Goal: Task Accomplishment & Management: Complete application form

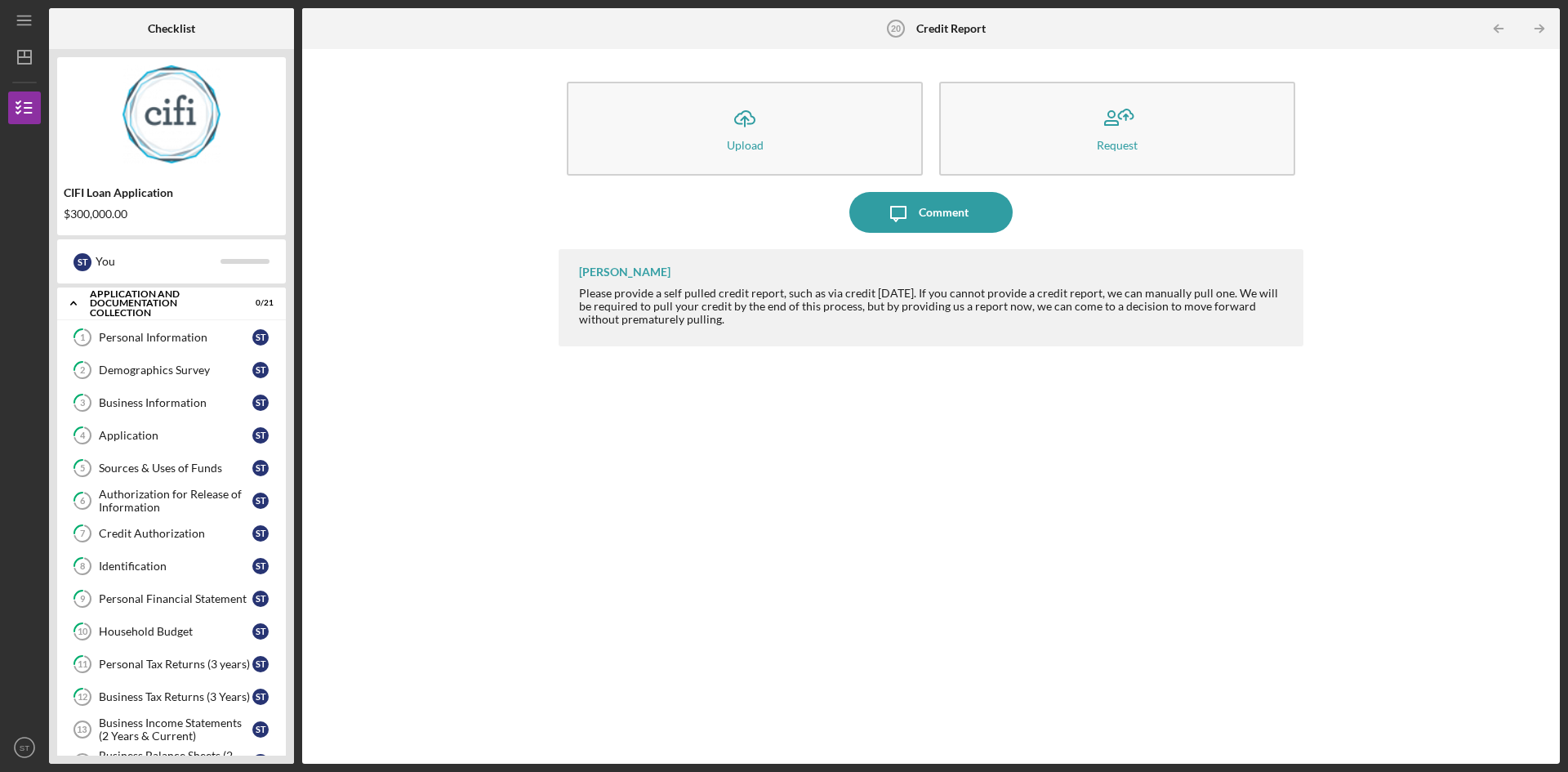
scroll to position [268, 0]
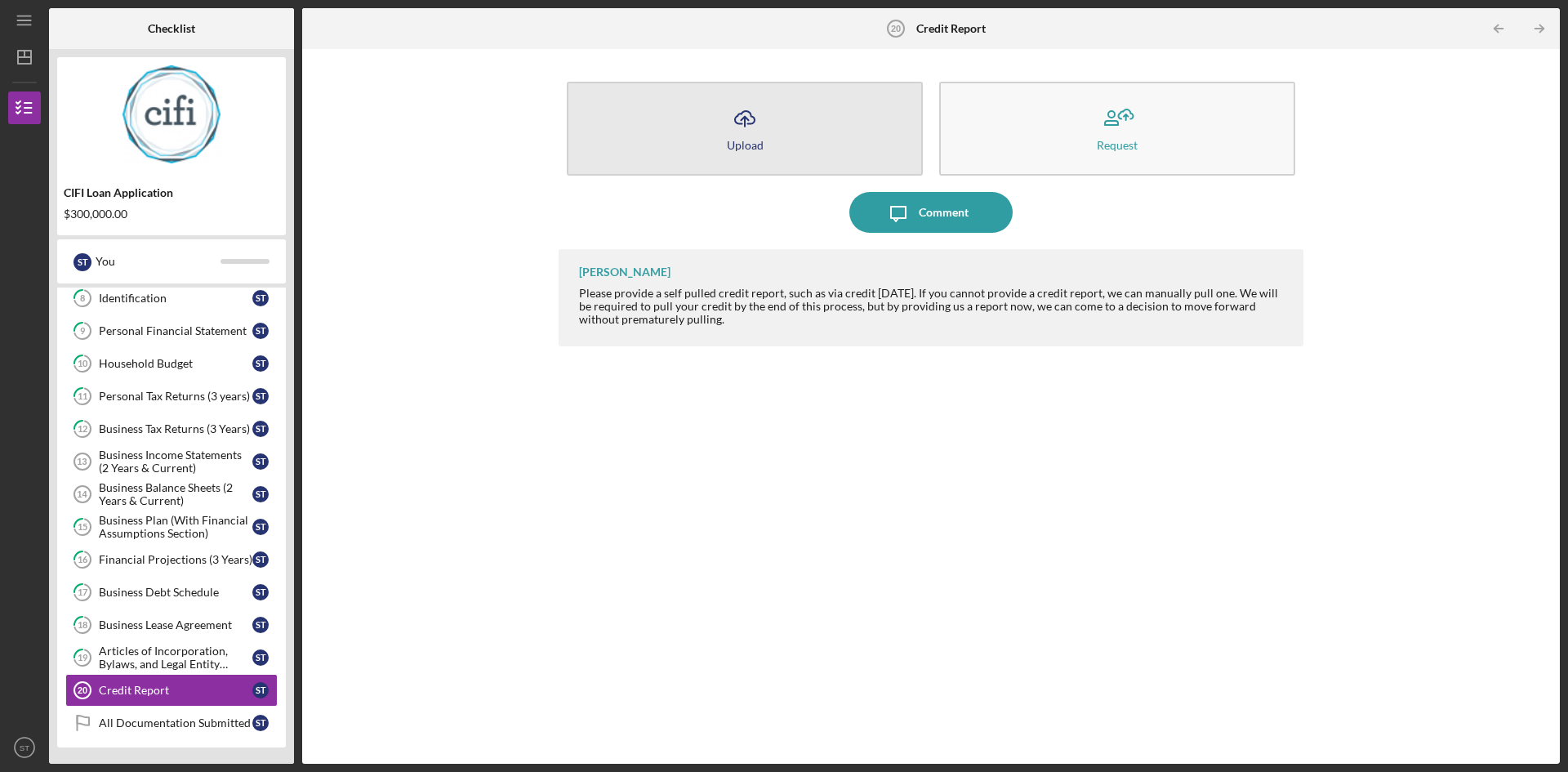
click at [739, 120] on icon "Icon/Upload" at bounding box center [745, 119] width 41 height 41
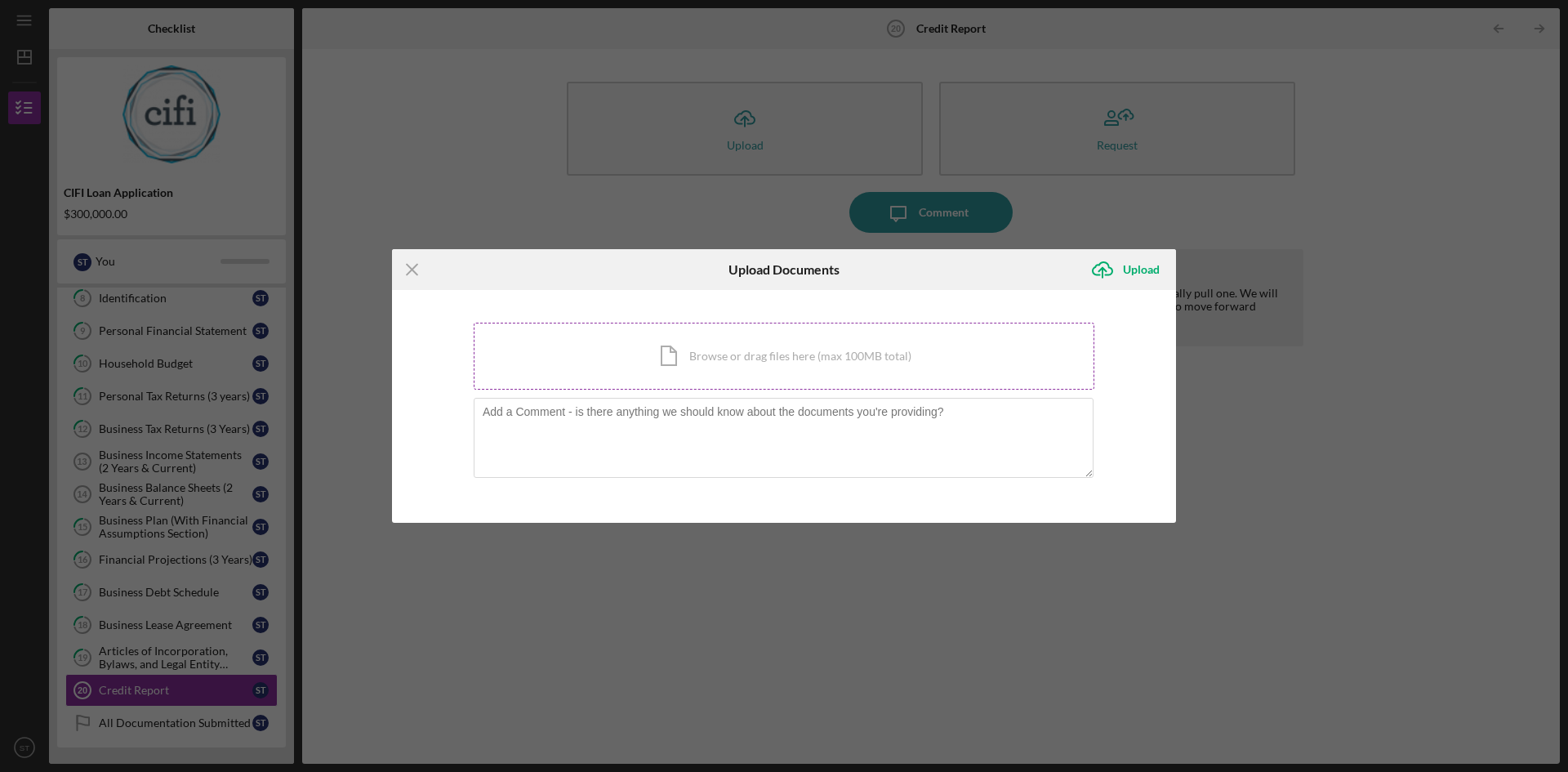
click at [664, 357] on div "Icon/Document Browse or drag files here (max 100MB total) Tap to choose files o…" at bounding box center [783, 356] width 621 height 67
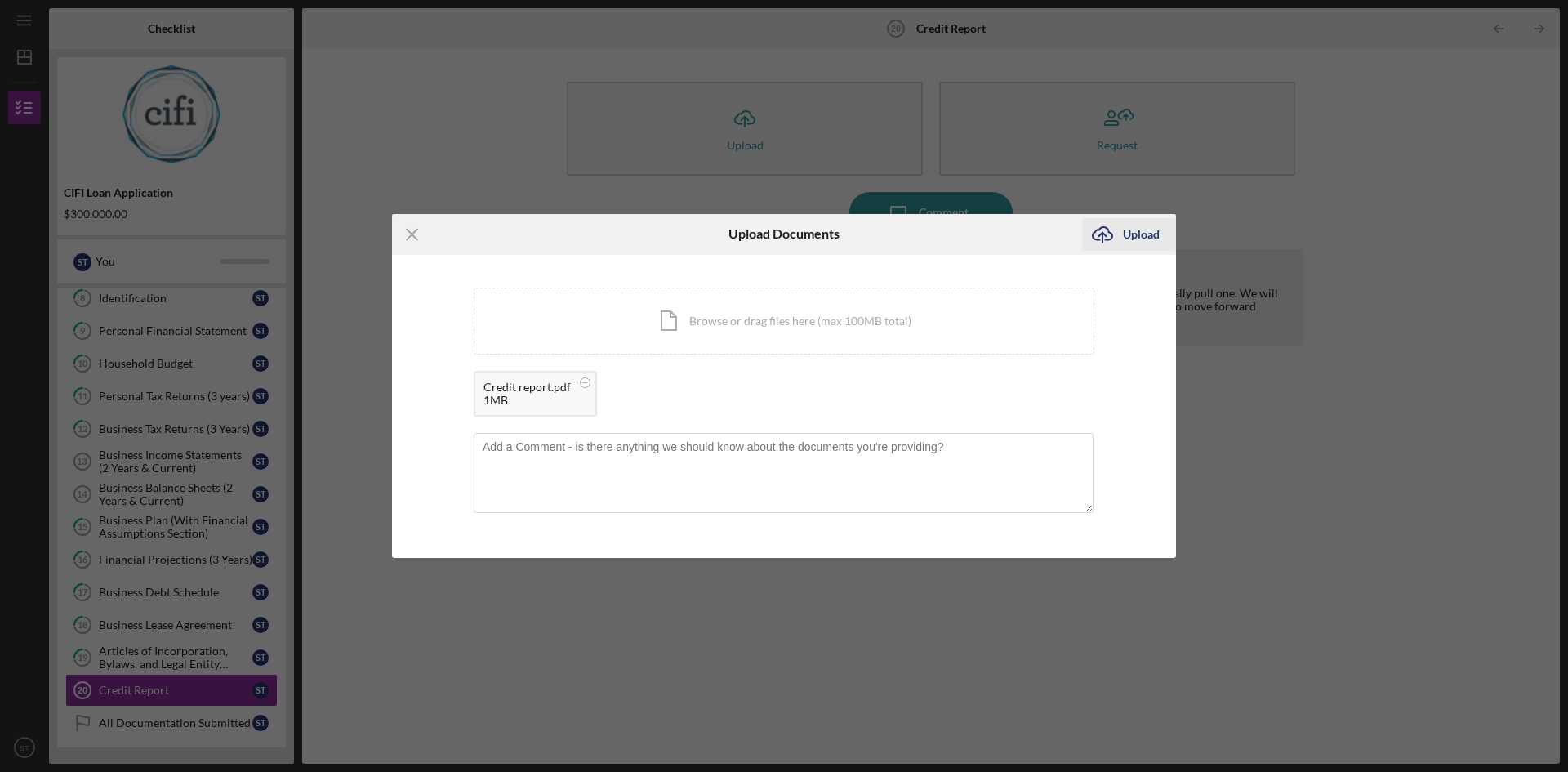
click at [1139, 228] on div "Upload" at bounding box center [1141, 234] width 37 height 32
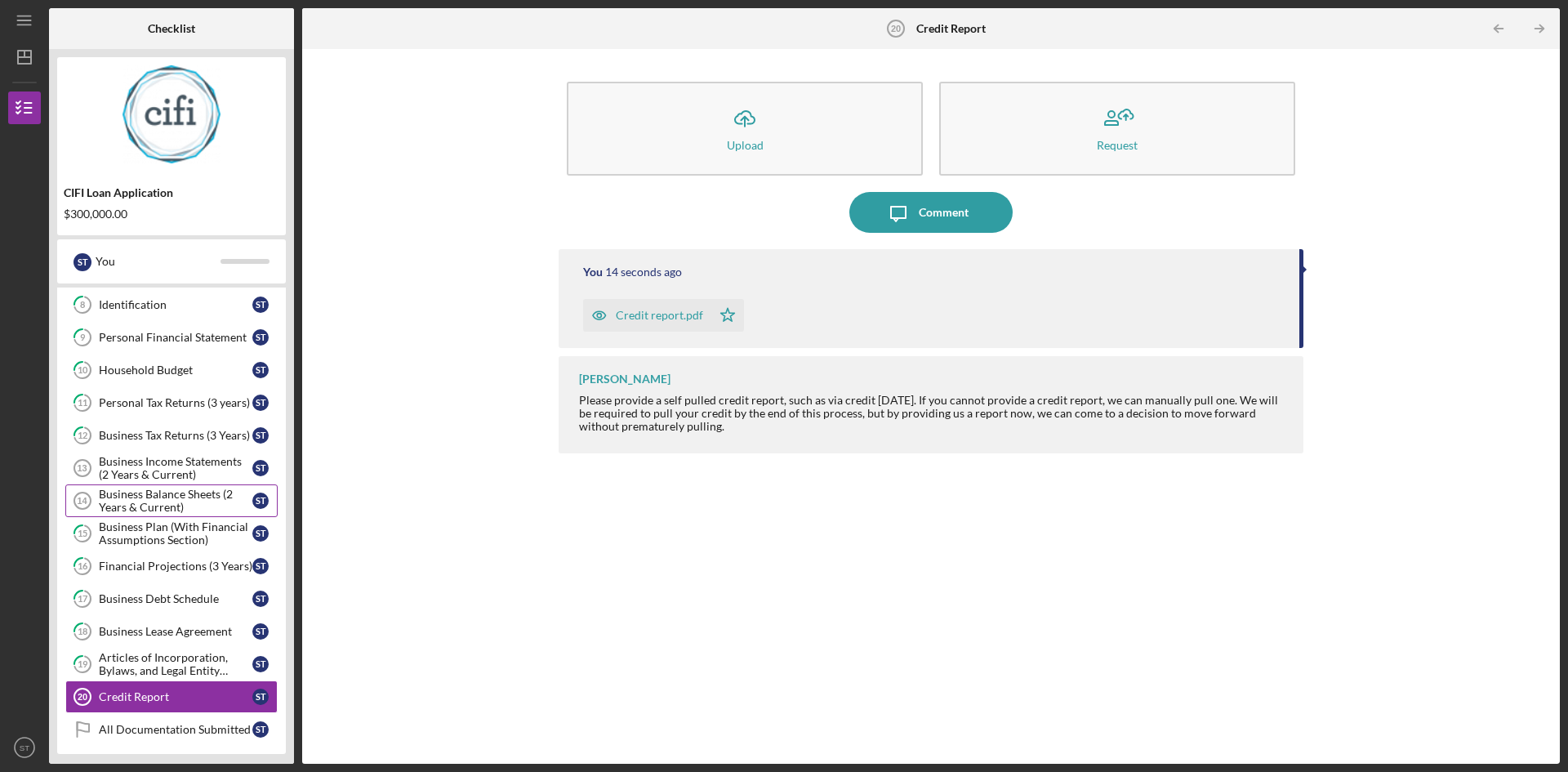
scroll to position [268, 0]
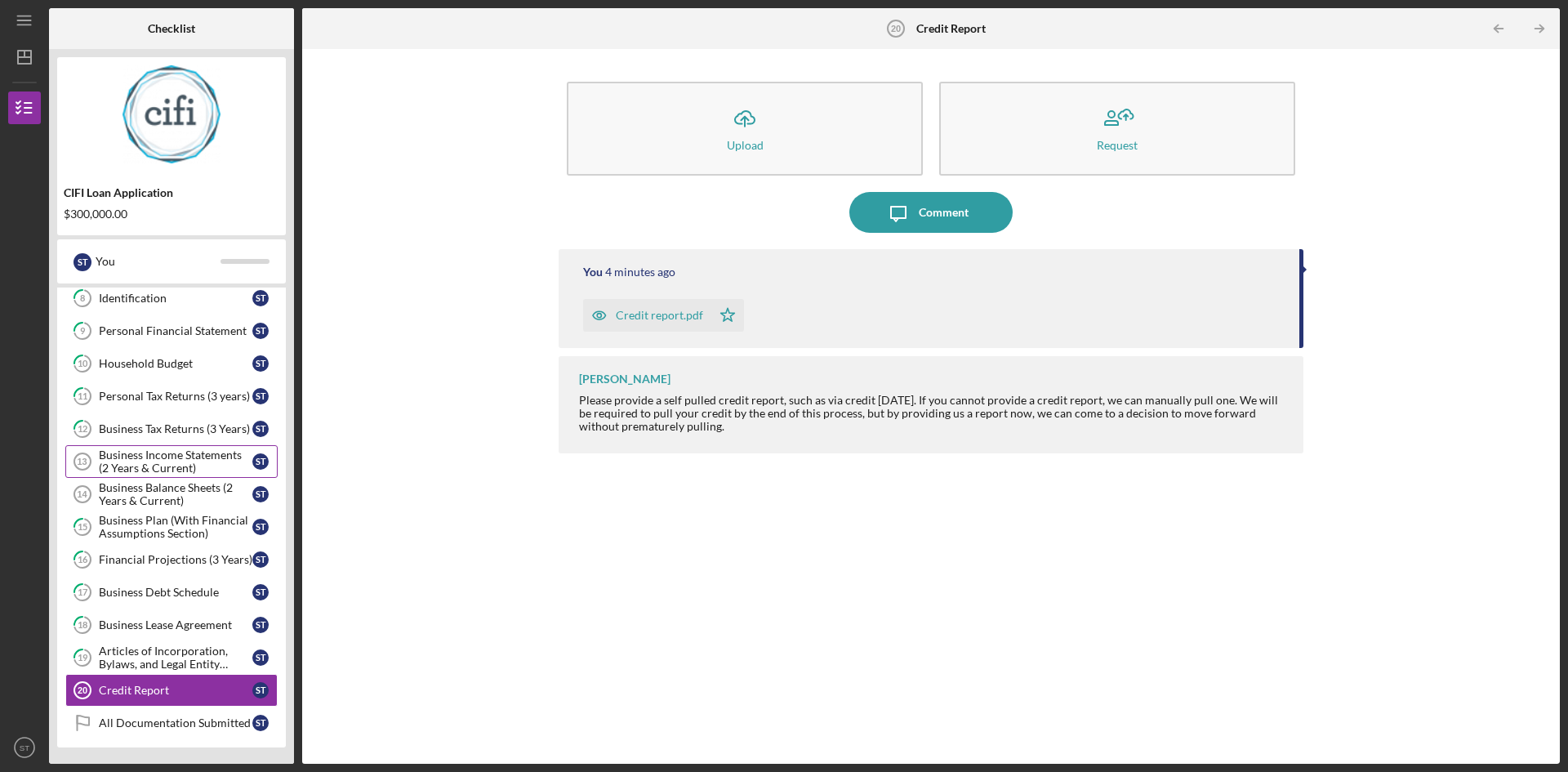
click at [171, 457] on div "Business Income Statements (2 Years & Current)" at bounding box center [175, 461] width 153 height 26
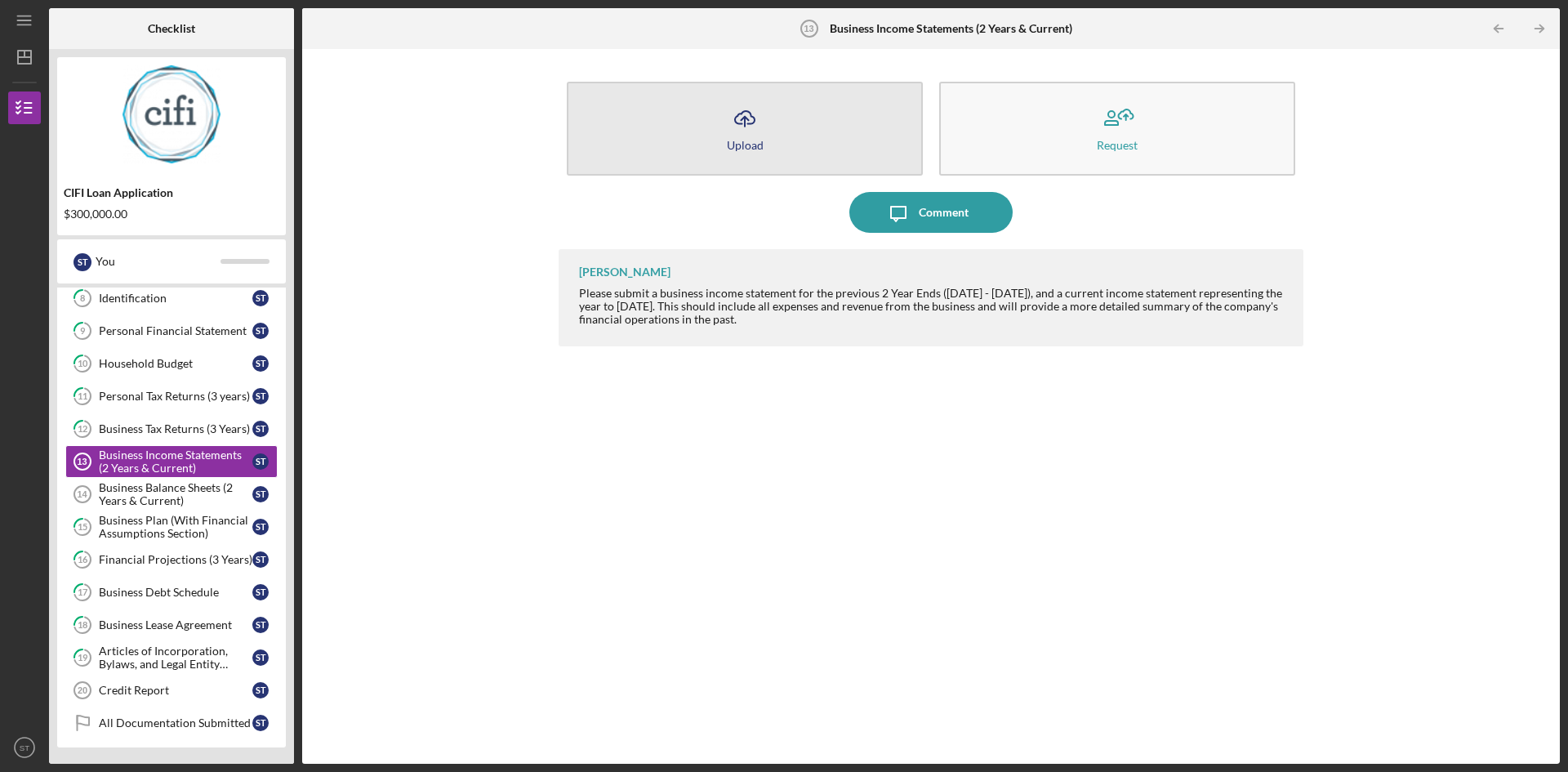
click at [755, 130] on icon "Icon/Upload" at bounding box center [745, 119] width 41 height 41
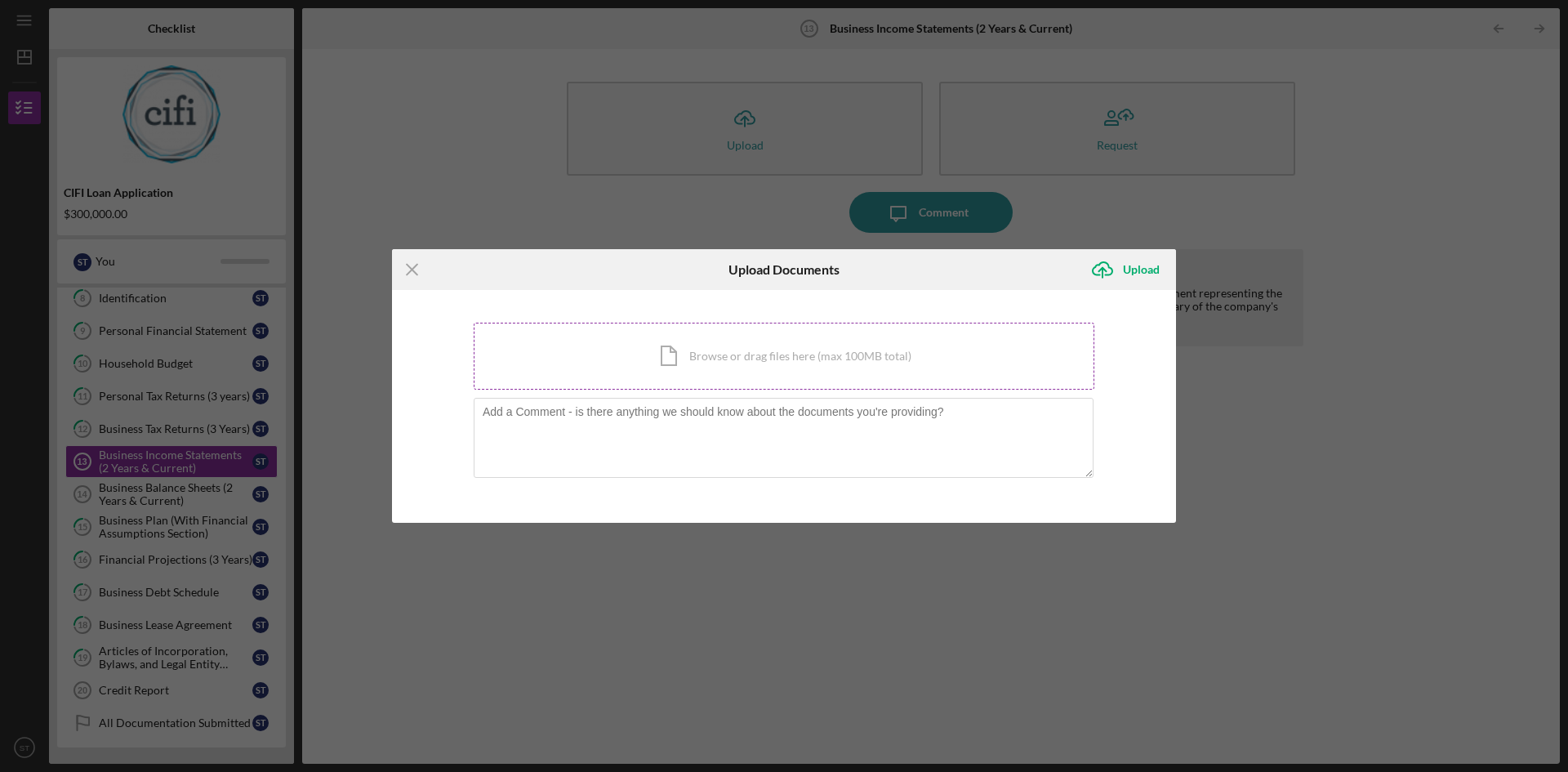
click at [666, 354] on div "Icon/Document Browse or drag files here (max 100MB total) Tap to choose files o…" at bounding box center [783, 356] width 621 height 67
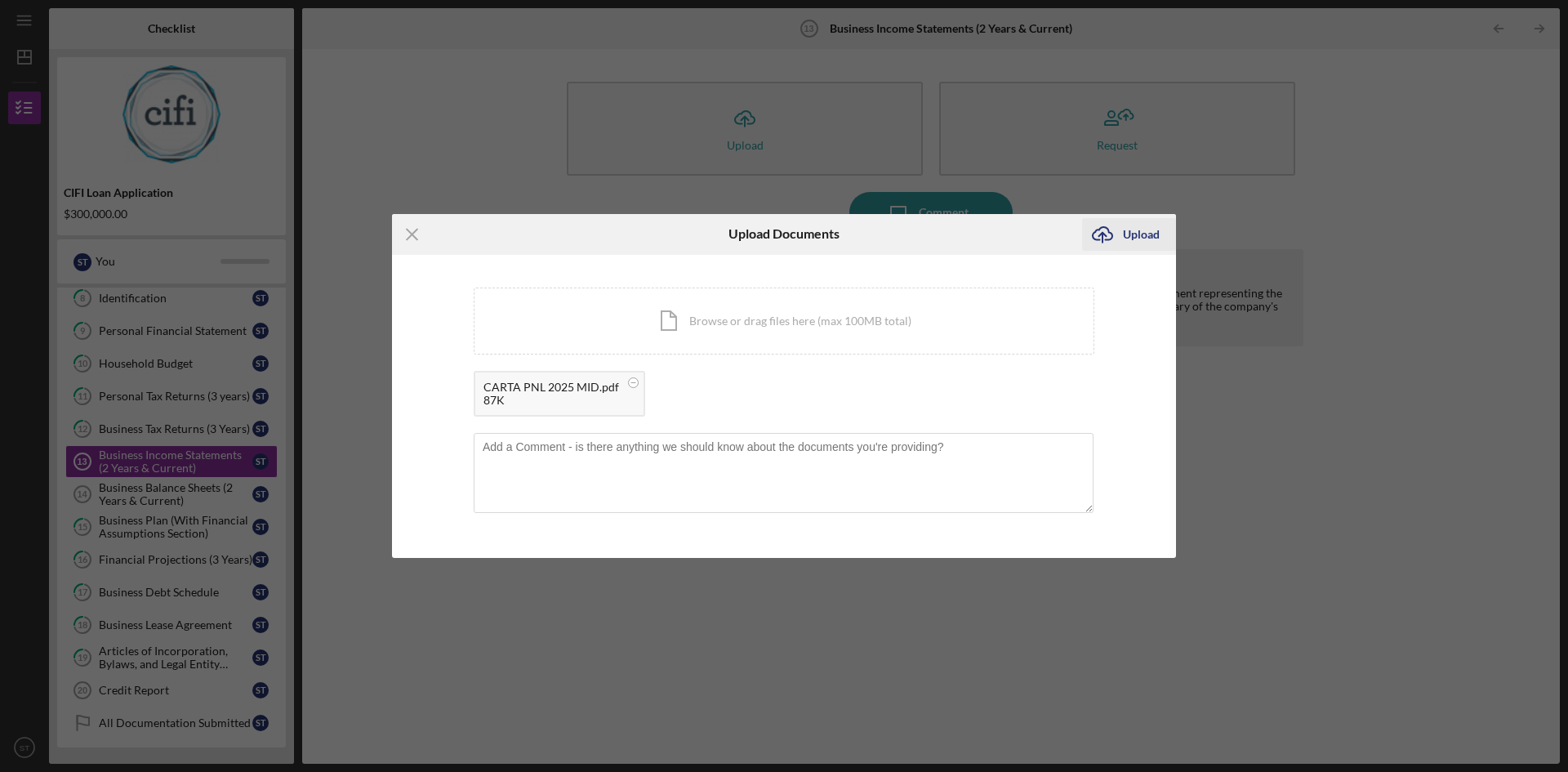
click at [1113, 232] on icon "Icon/Upload" at bounding box center [1102, 235] width 41 height 41
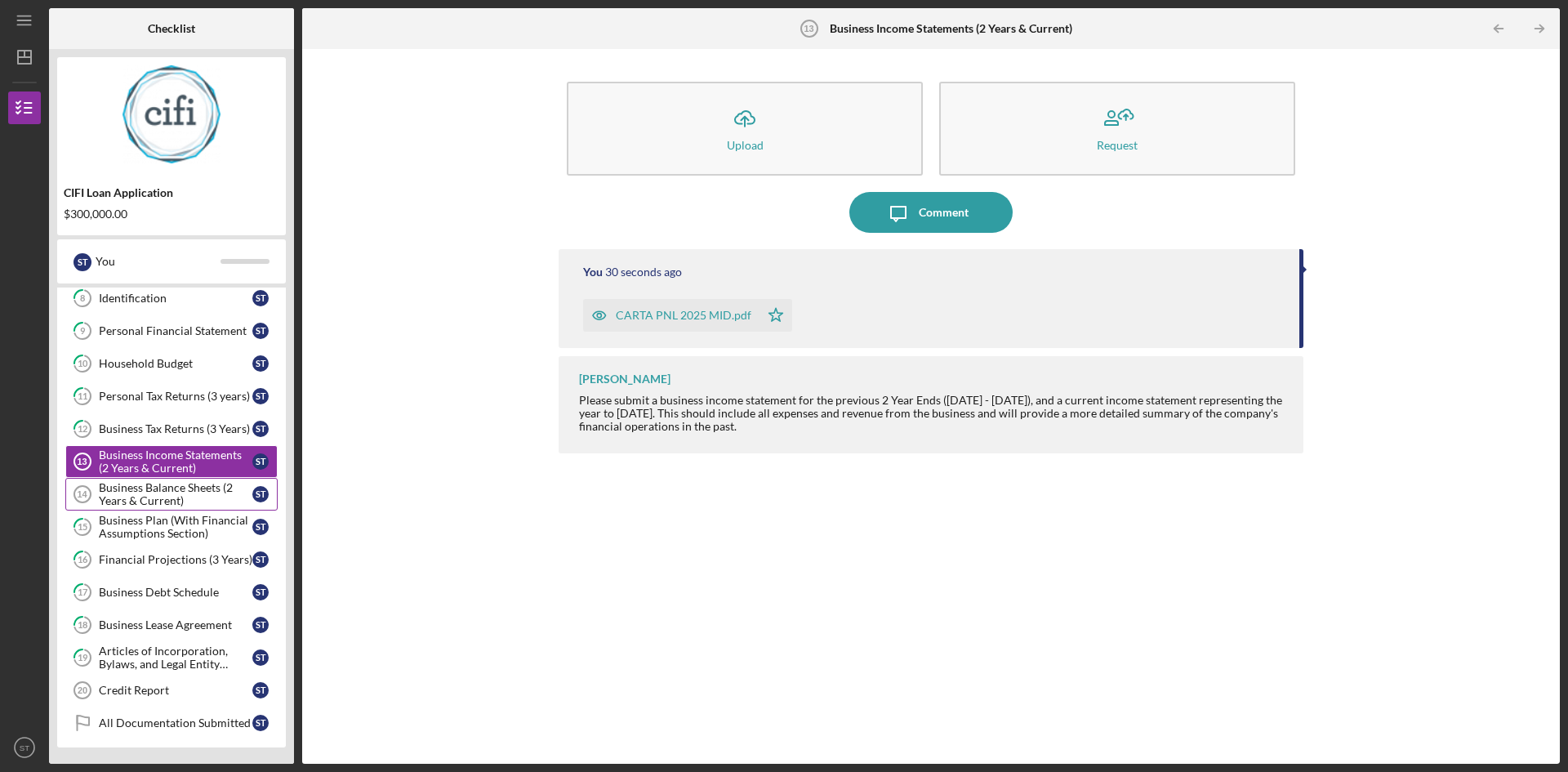
click at [181, 490] on div "Business Balance Sheets (2 Years & Current)" at bounding box center [175, 494] width 153 height 26
